Goal: Task Accomplishment & Management: Manage account settings

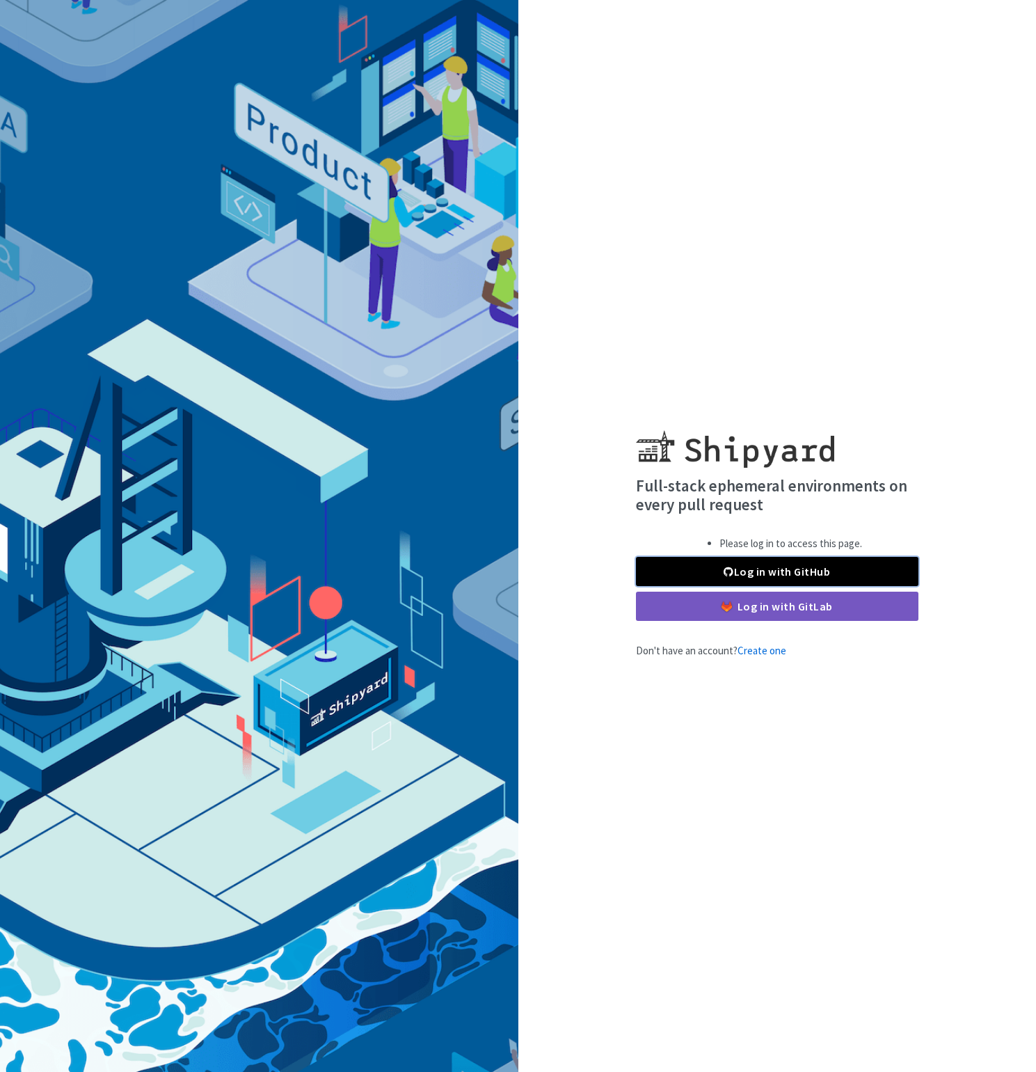
click at [787, 575] on link "Log in with GitHub" at bounding box center [777, 571] width 283 height 29
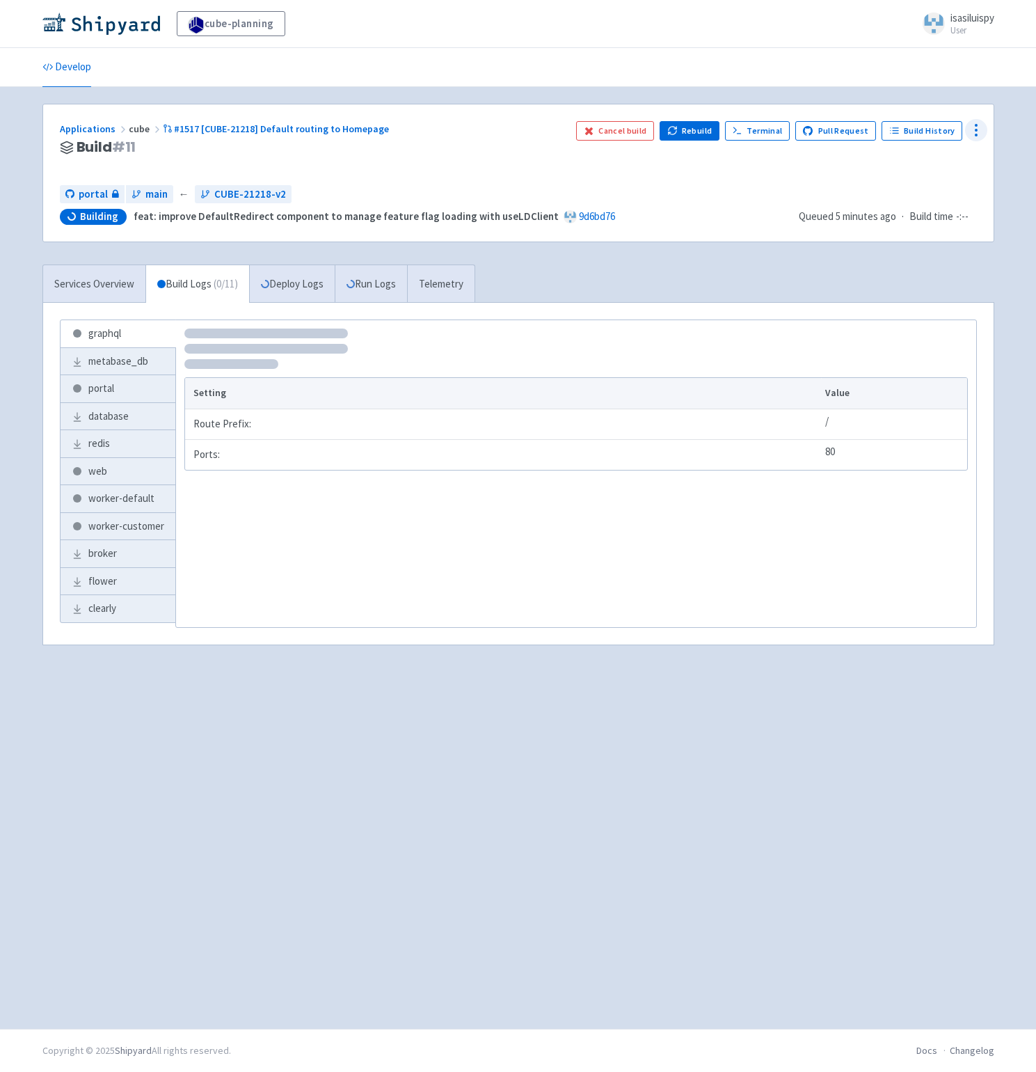
click at [979, 131] on icon at bounding box center [976, 130] width 17 height 17
click at [924, 157] on span "Configure" at bounding box center [922, 161] width 97 height 19
